Goal: Task Accomplishment & Management: Use online tool/utility

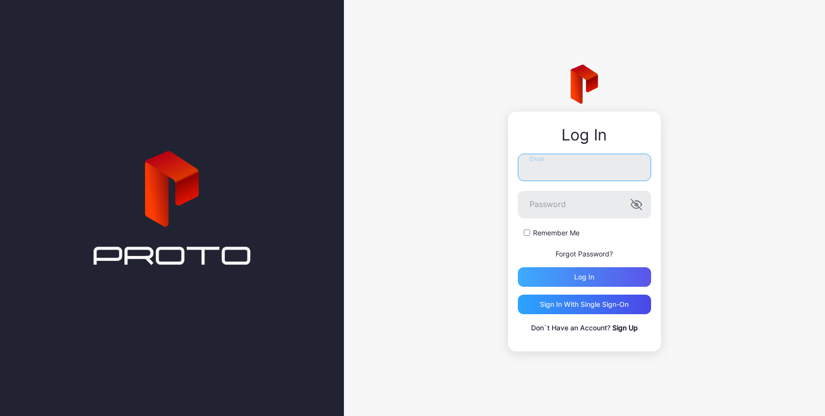
type input "**********"
click at [577, 275] on div "Log in" at bounding box center [584, 277] width 20 height 8
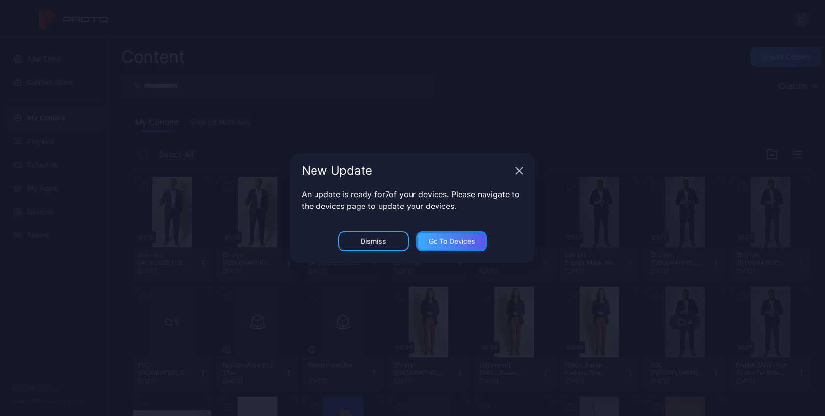
click at [448, 239] on div "Go to devices" at bounding box center [452, 242] width 47 height 8
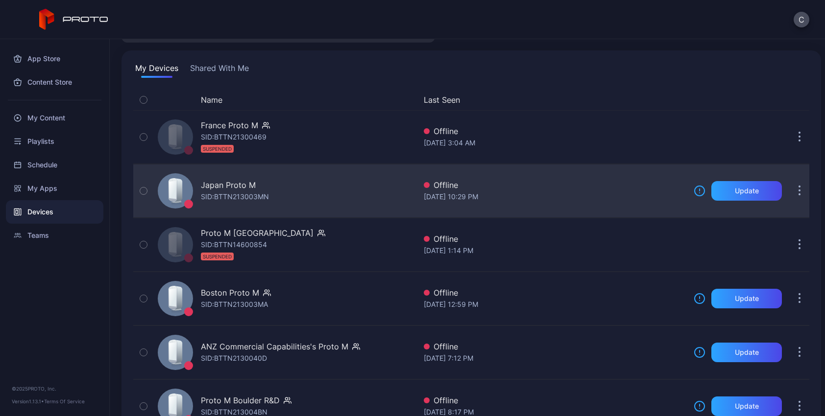
scroll to position [145, 0]
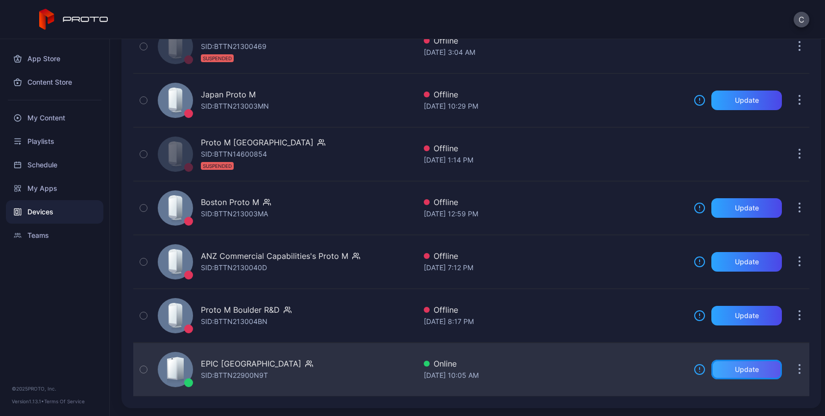
click at [735, 371] on div "Update" at bounding box center [747, 370] width 24 height 8
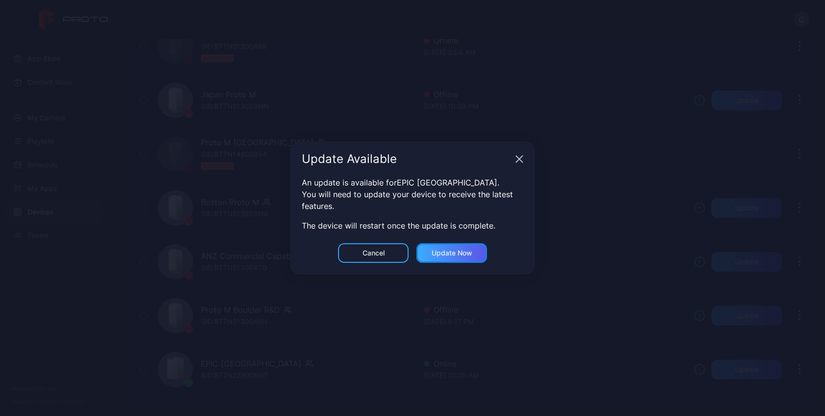
click at [459, 258] on div "Update now" at bounding box center [451, 253] width 71 height 20
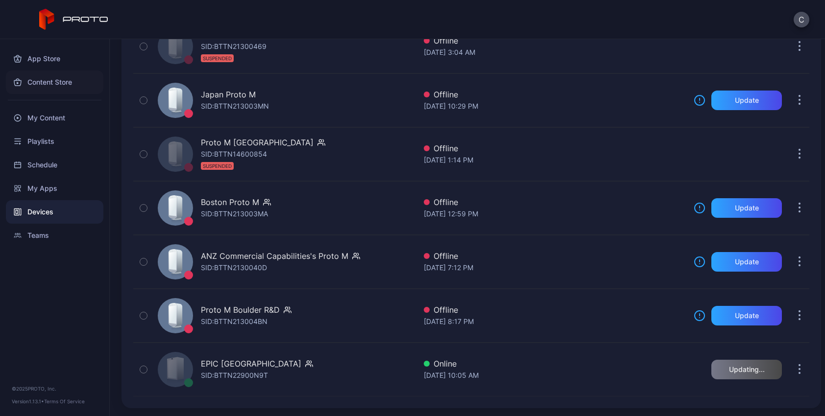
click at [39, 76] on div "Content Store" at bounding box center [54, 83] width 97 height 24
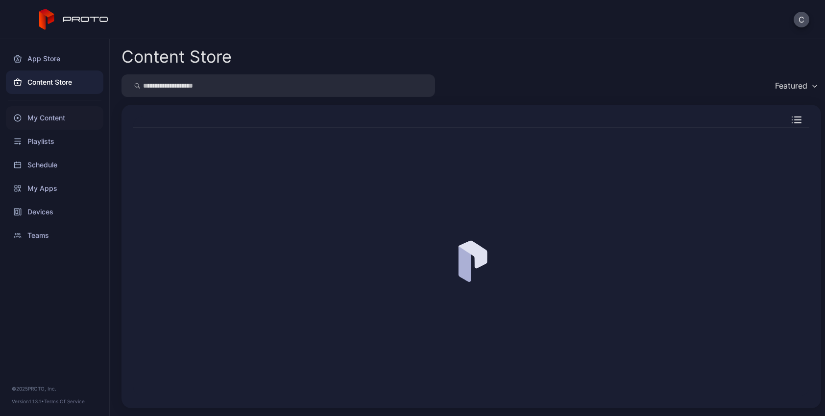
click at [42, 113] on div "My Content" at bounding box center [54, 118] width 97 height 24
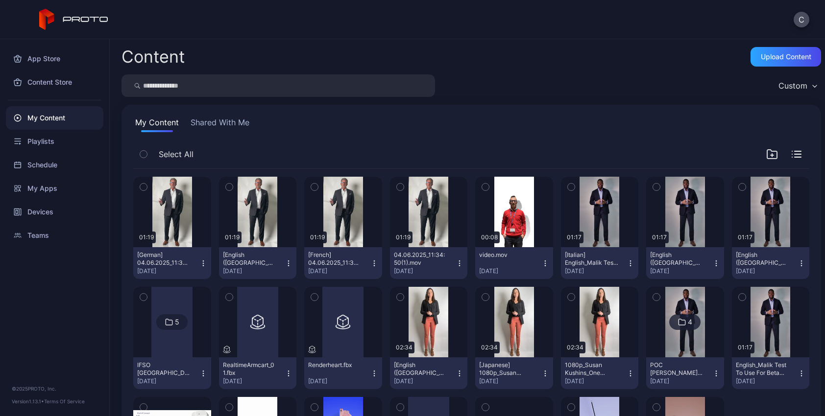
click at [241, 129] on button "Shared With Me" at bounding box center [220, 125] width 63 height 16
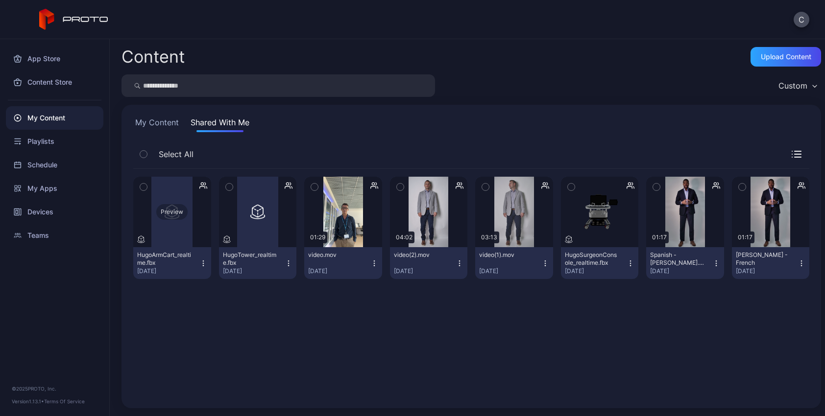
click at [175, 210] on div "Preview" at bounding box center [171, 212] width 31 height 16
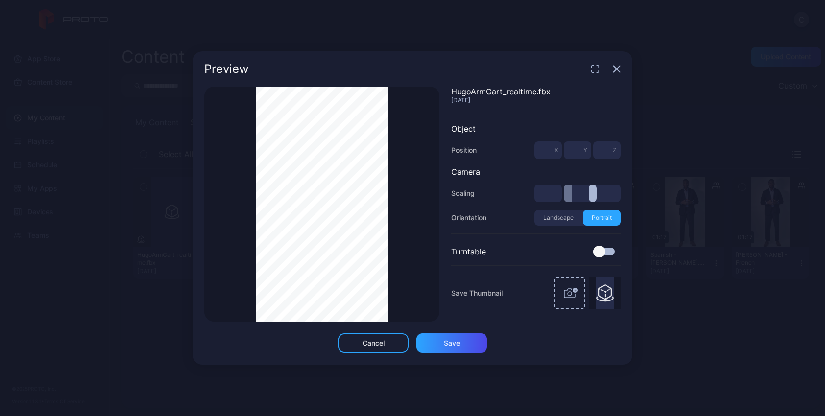
click at [392, 204] on div "Thumbnail Saved" at bounding box center [321, 204] width 235 height 235
click at [395, 178] on div "Thumbnail Saved" at bounding box center [321, 204] width 235 height 235
click at [617, 69] on icon "button" at bounding box center [617, 69] width 6 height 6
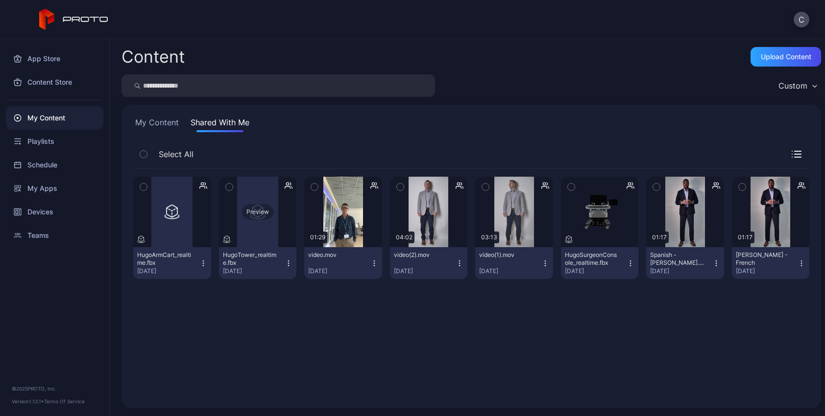
click at [252, 220] on div "Preview" at bounding box center [258, 212] width 78 height 71
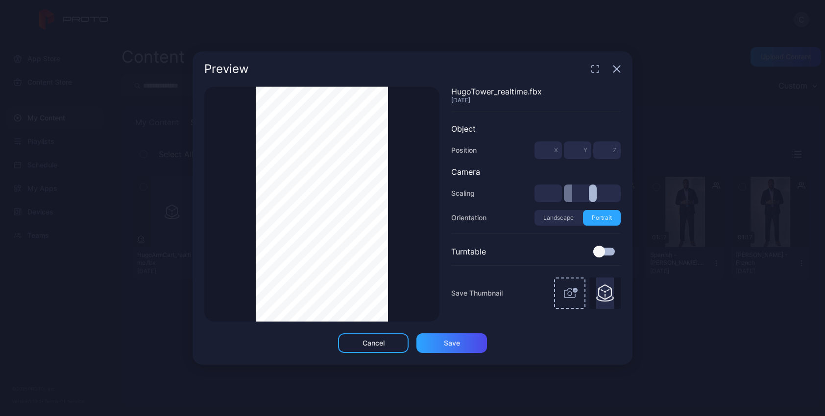
click at [613, 69] on icon "button" at bounding box center [617, 69] width 8 height 8
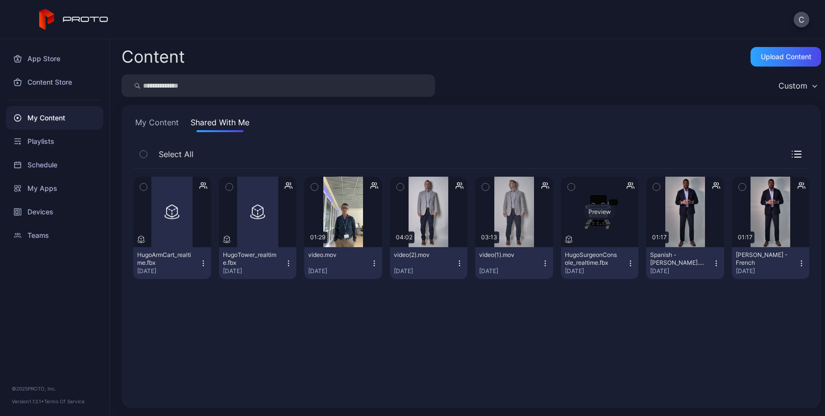
click at [590, 231] on div "Preview" at bounding box center [600, 212] width 78 height 71
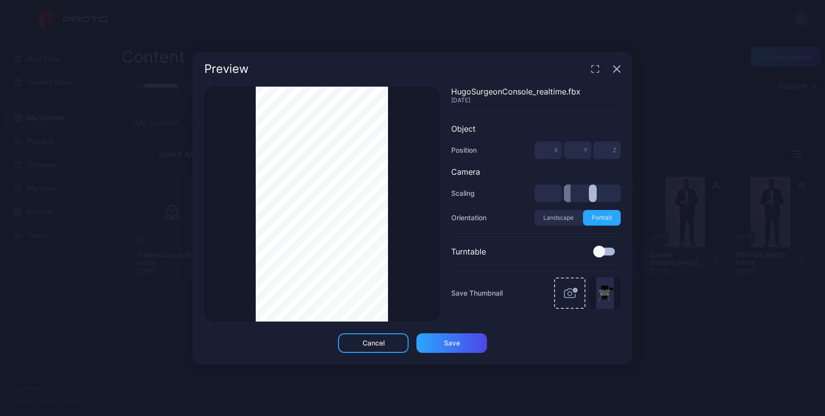
type input "***"
click at [617, 72] on icon "button" at bounding box center [617, 69] width 8 height 8
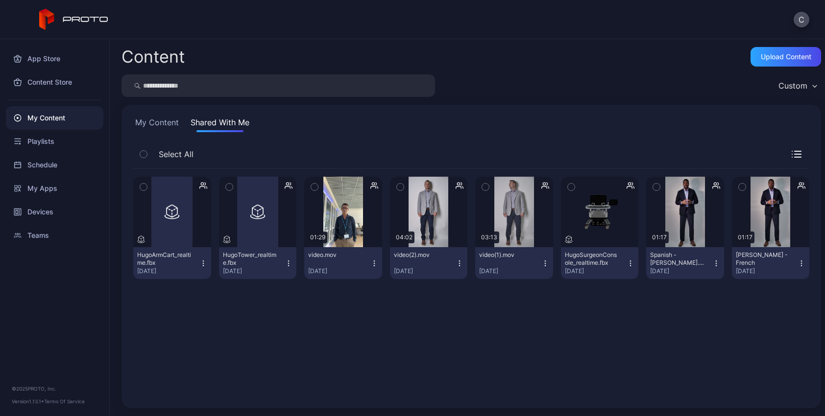
click at [285, 269] on button "HugoTower_realtime.fbx [DATE]" at bounding box center [258, 263] width 78 height 32
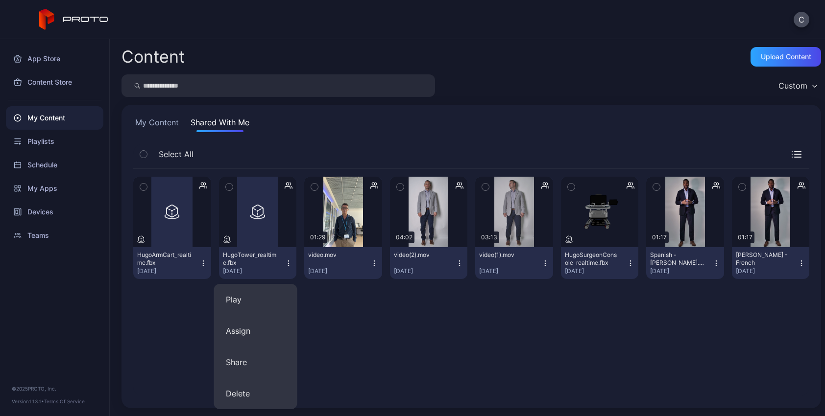
click at [333, 364] on div "Preview HugoArmCart_realtime.fbx [DATE] Preview HugoTower_realtime.fbx [DATE] P…" at bounding box center [471, 282] width 692 height 243
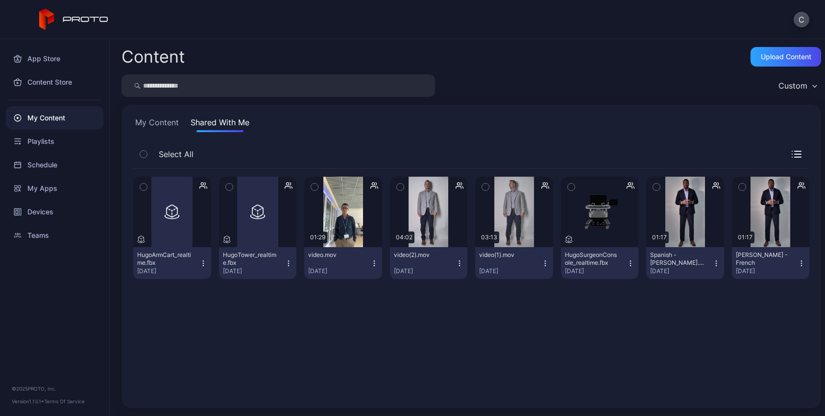
click at [535, 268] on button "video(1).mov [DATE]" at bounding box center [514, 263] width 78 height 32
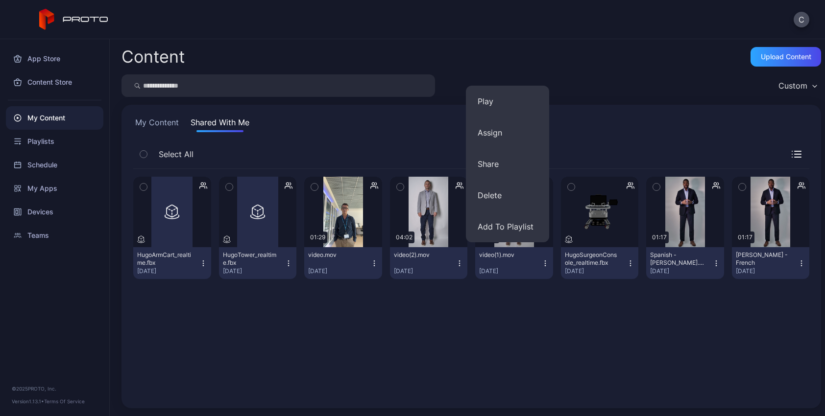
click at [499, 321] on div "Preview HugoArmCart_realtime.fbx [DATE] Preview HugoTower_realtime.fbx [DATE] P…" at bounding box center [471, 282] width 692 height 243
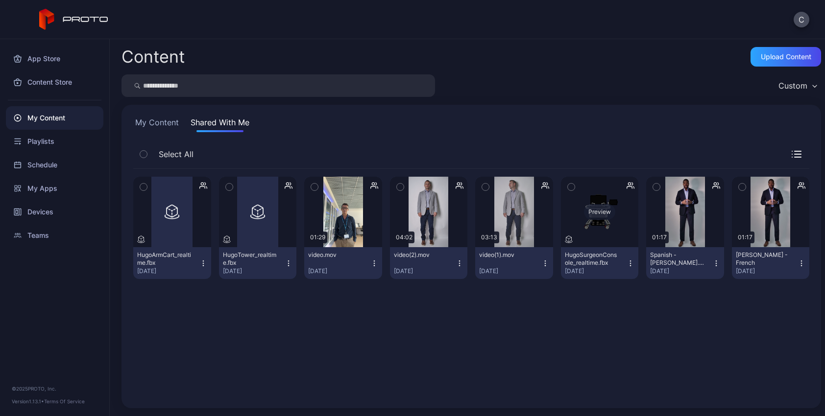
click at [596, 216] on div "Preview" at bounding box center [599, 212] width 31 height 16
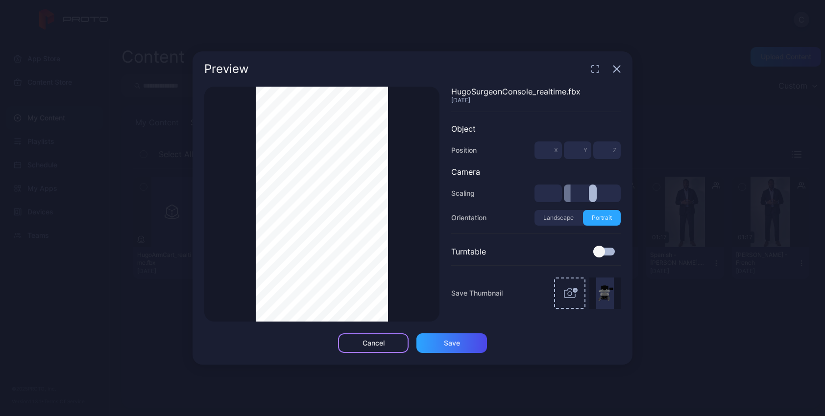
type input "***"
click at [377, 341] on div "Cancel" at bounding box center [374, 344] width 22 height 8
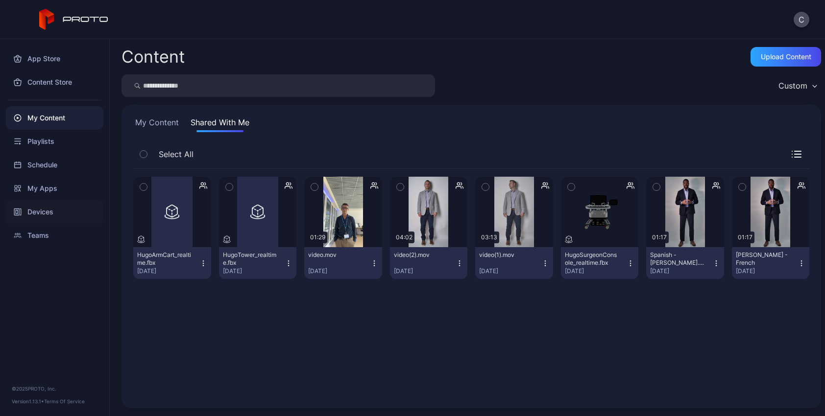
click at [46, 211] on div "Devices" at bounding box center [54, 212] width 97 height 24
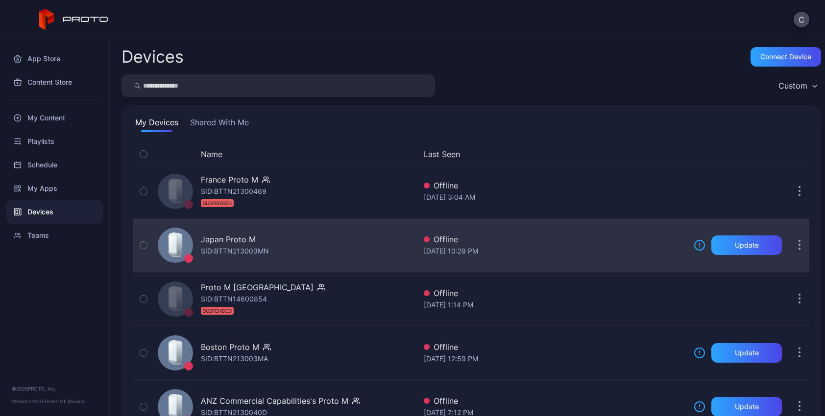
scroll to position [145, 0]
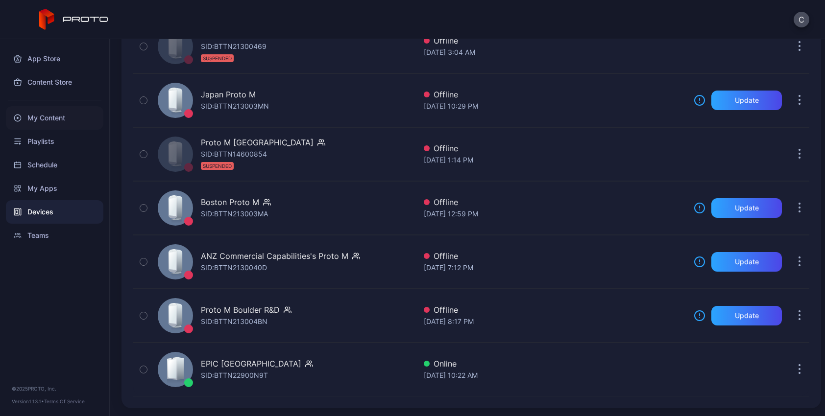
click at [49, 112] on div "My Content" at bounding box center [54, 118] width 97 height 24
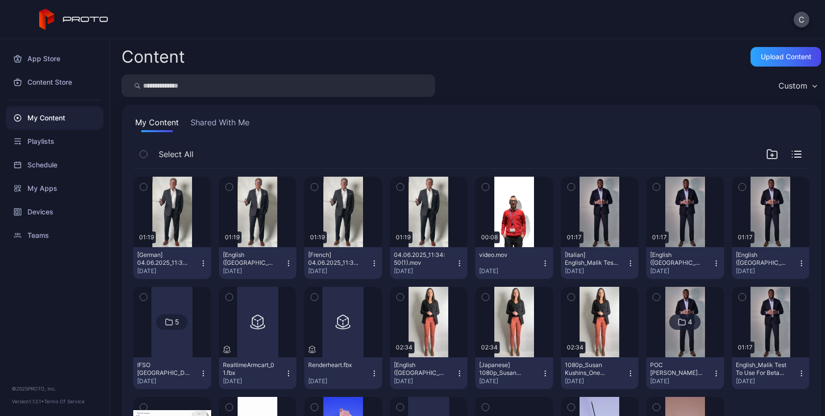
click at [232, 122] on button "Shared With Me" at bounding box center [220, 125] width 63 height 16
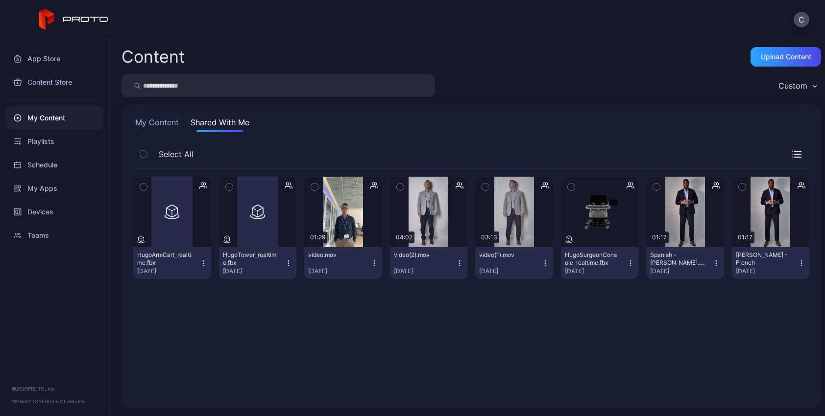
click at [203, 264] on icon "button" at bounding box center [203, 264] width 8 height 8
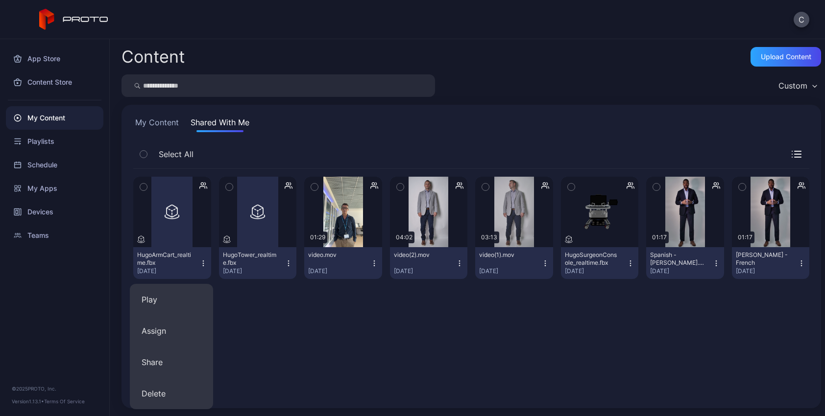
click at [170, 128] on button "My Content" at bounding box center [157, 125] width 48 height 16
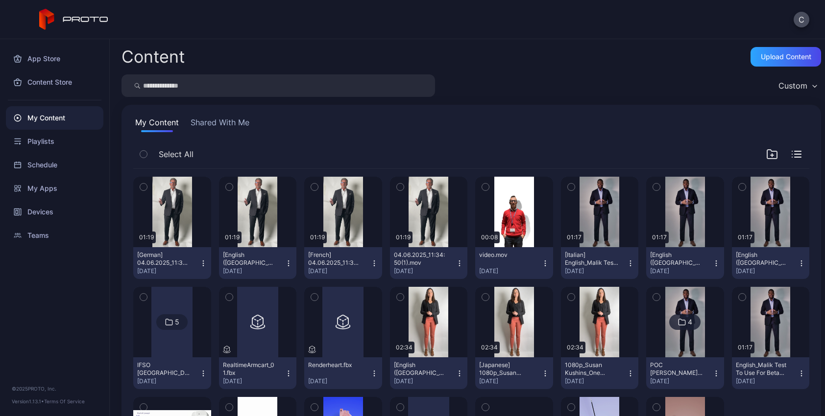
click at [201, 263] on icon "button" at bounding box center [203, 264] width 8 height 8
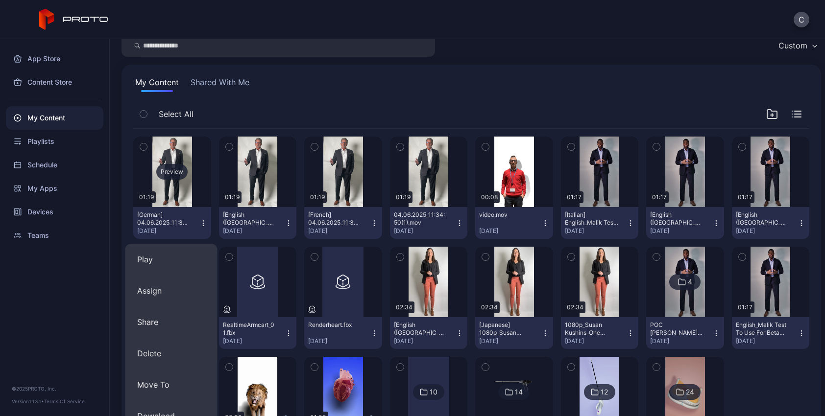
scroll to position [6, 0]
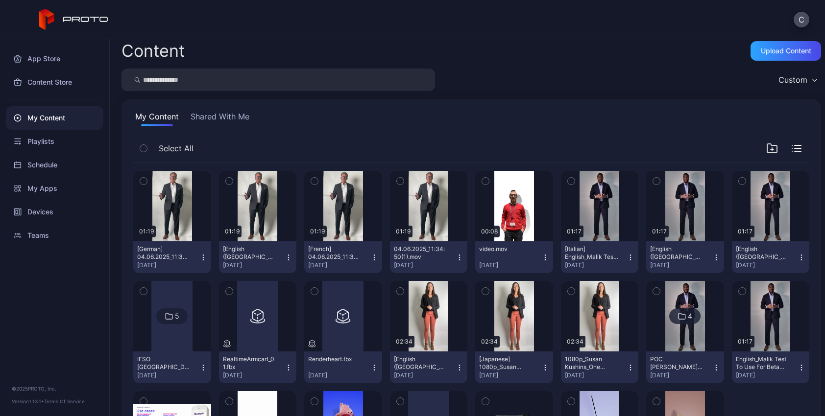
click at [207, 120] on button "Shared With Me" at bounding box center [220, 119] width 63 height 16
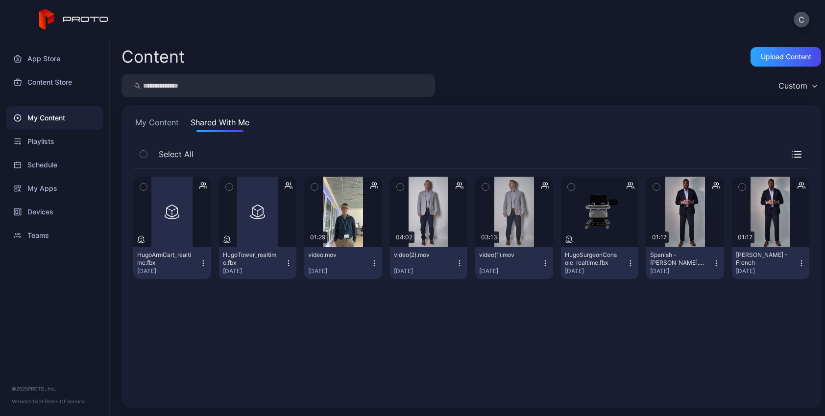
click at [203, 268] on button "HugoArmCart_realtime.fbx [DATE]" at bounding box center [172, 263] width 78 height 32
